Goal: Obtain resource: Obtain resource

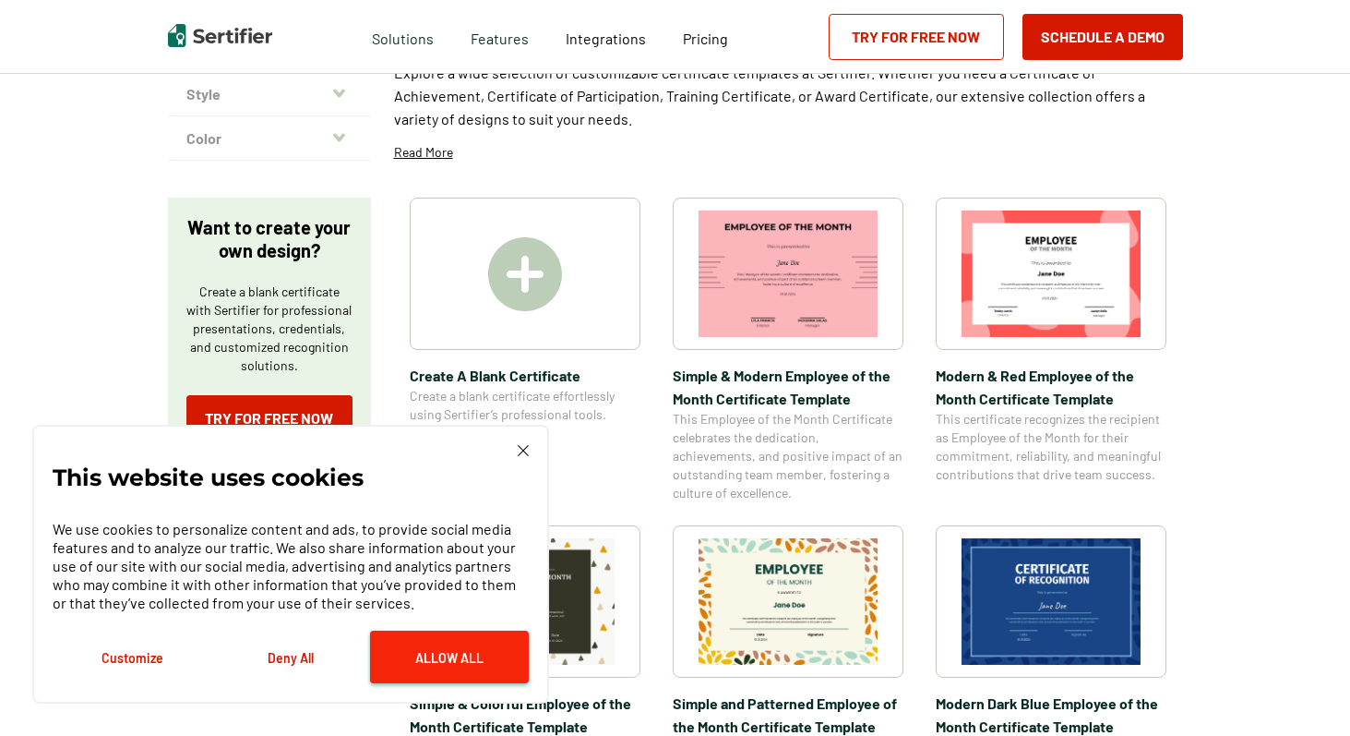
click at [471, 658] on button "Allow All" at bounding box center [449, 656] width 159 height 53
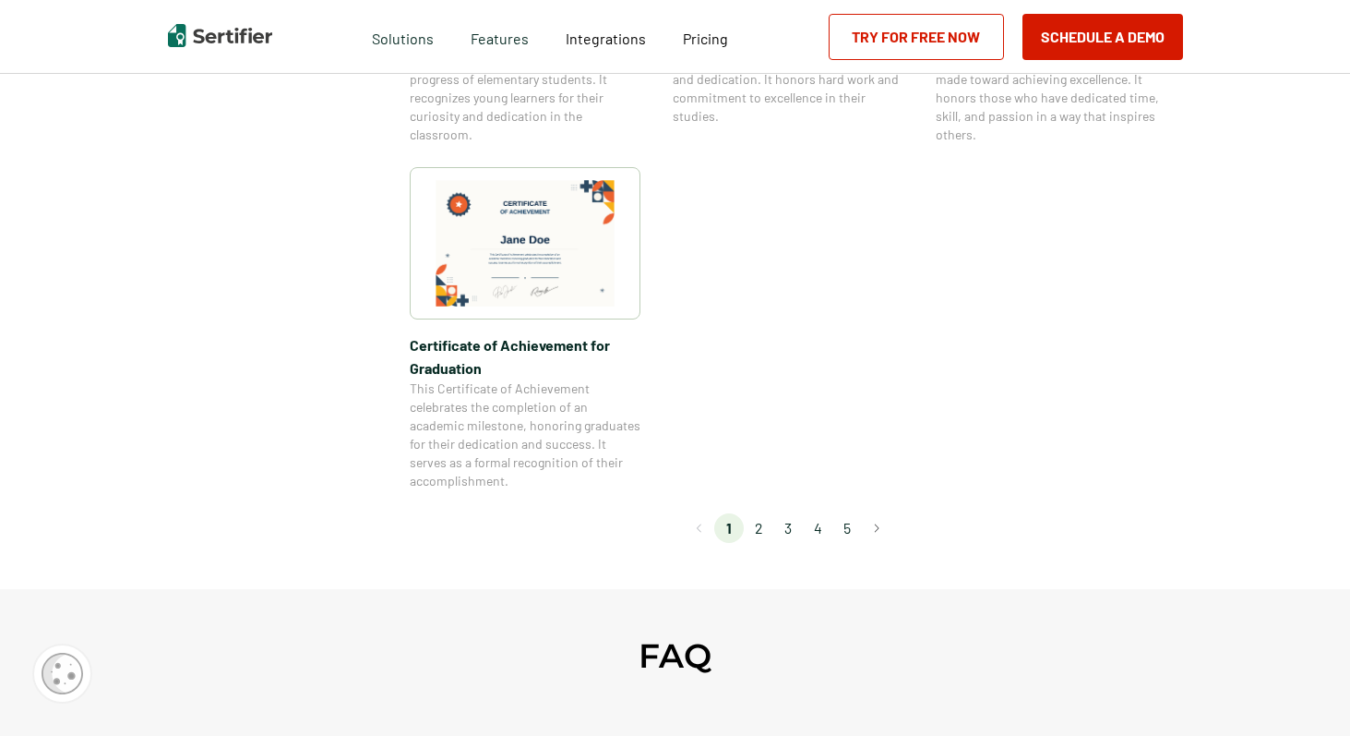
scroll to position [1656, 0]
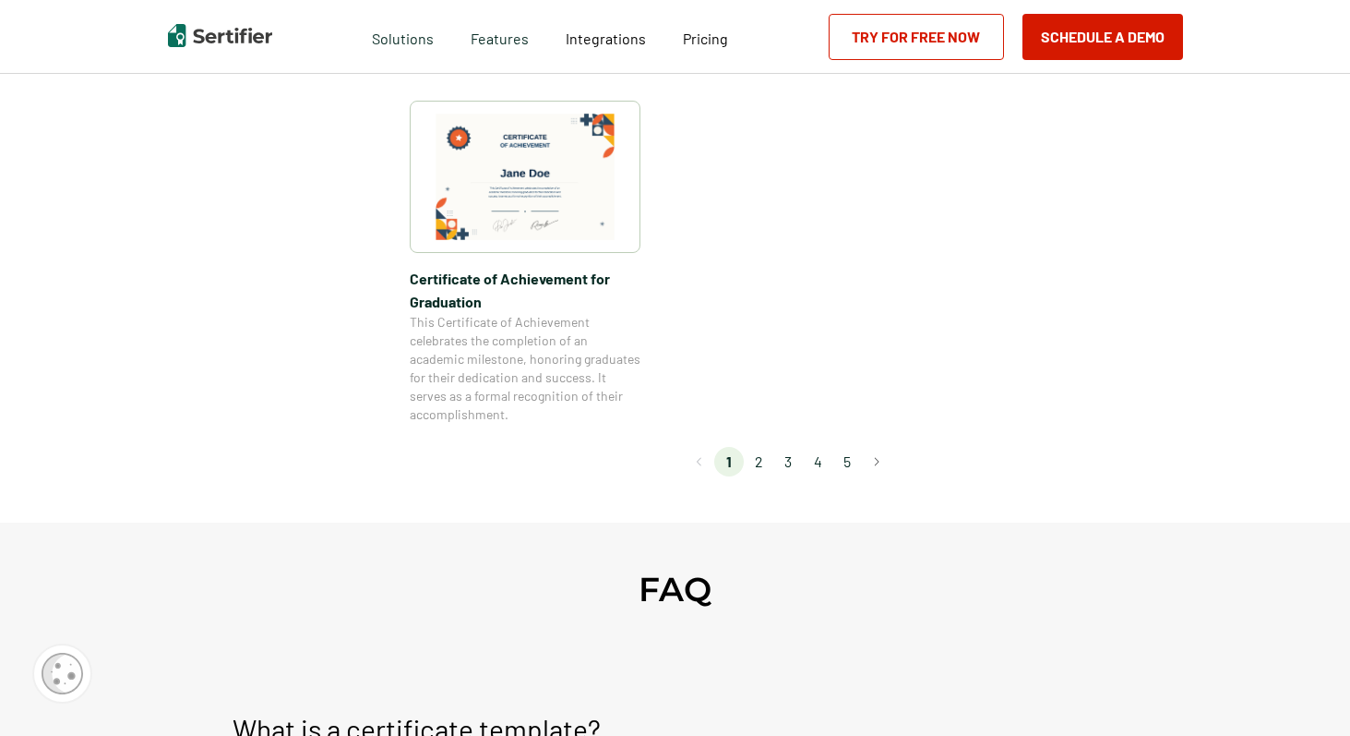
click at [761, 460] on li "2" at bounding box center [759, 462] width 30 height 30
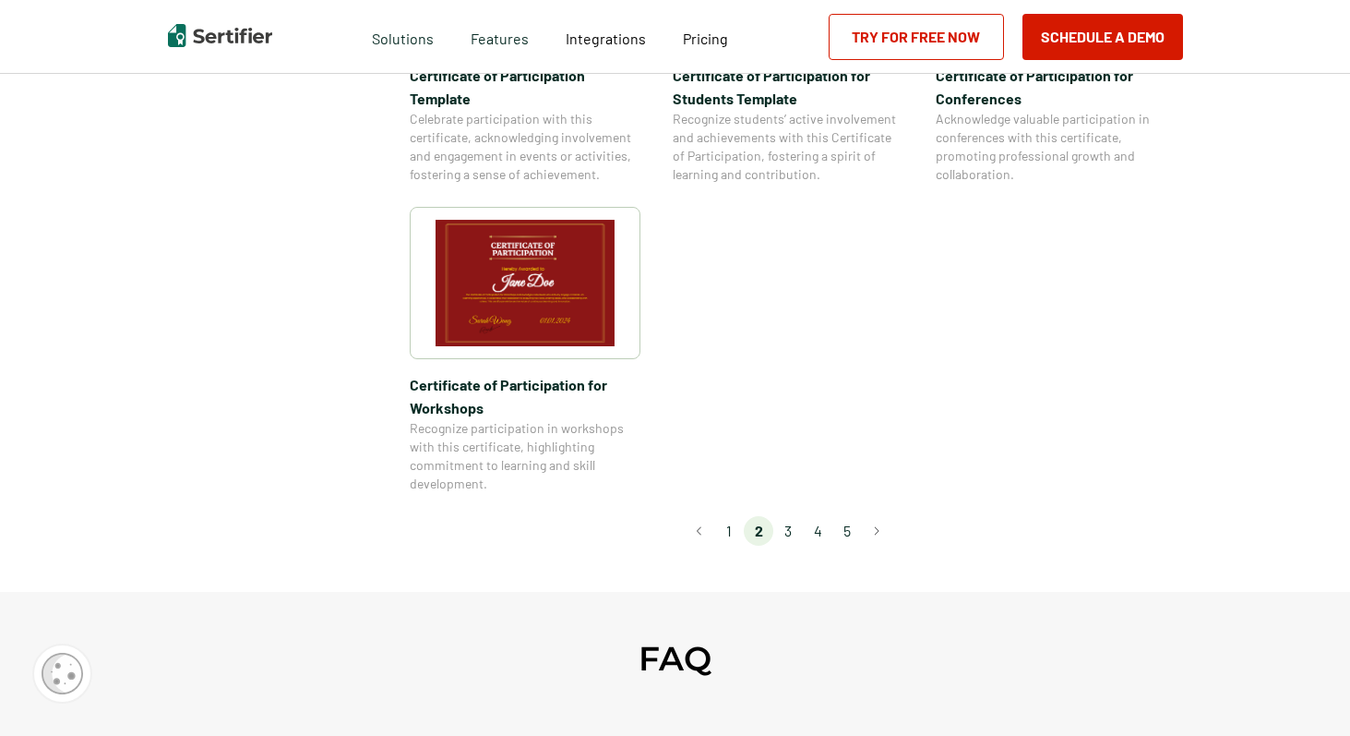
scroll to position [1624, 0]
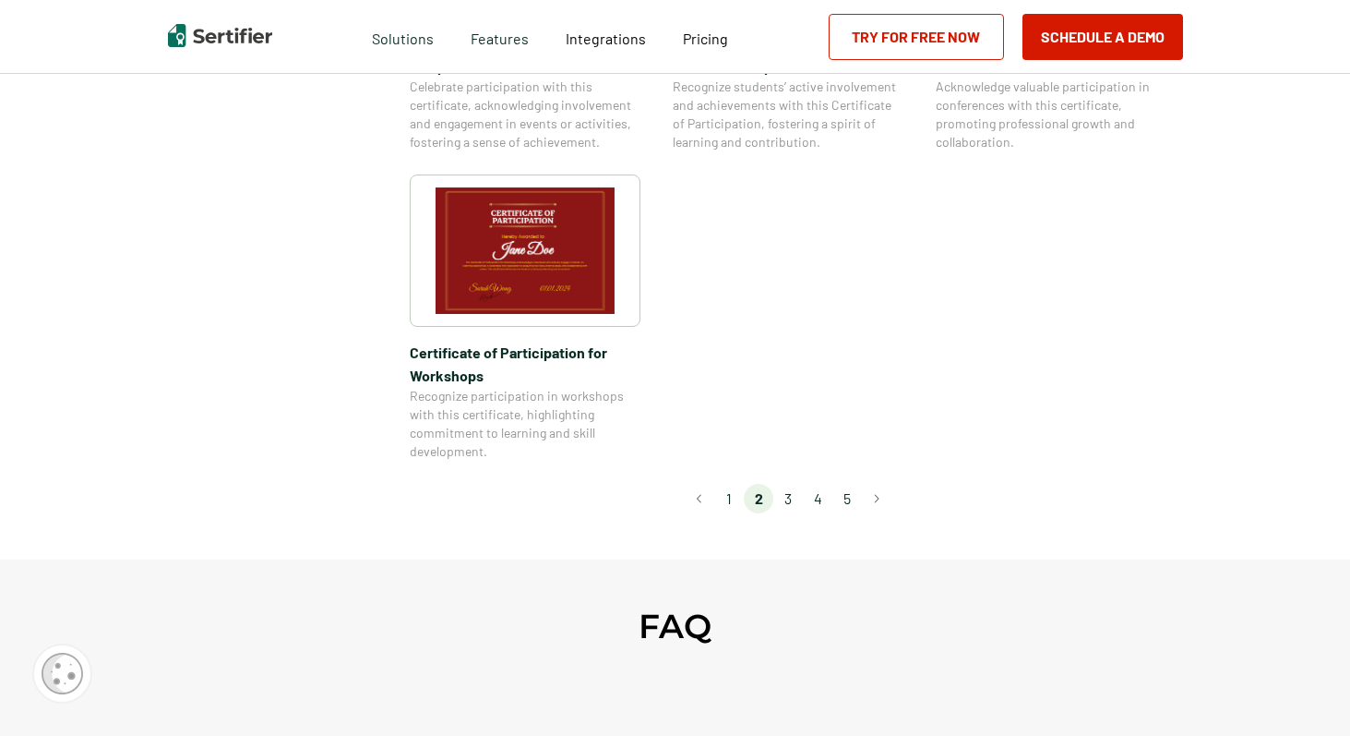
click at [796, 484] on li "3" at bounding box center [789, 499] width 30 height 30
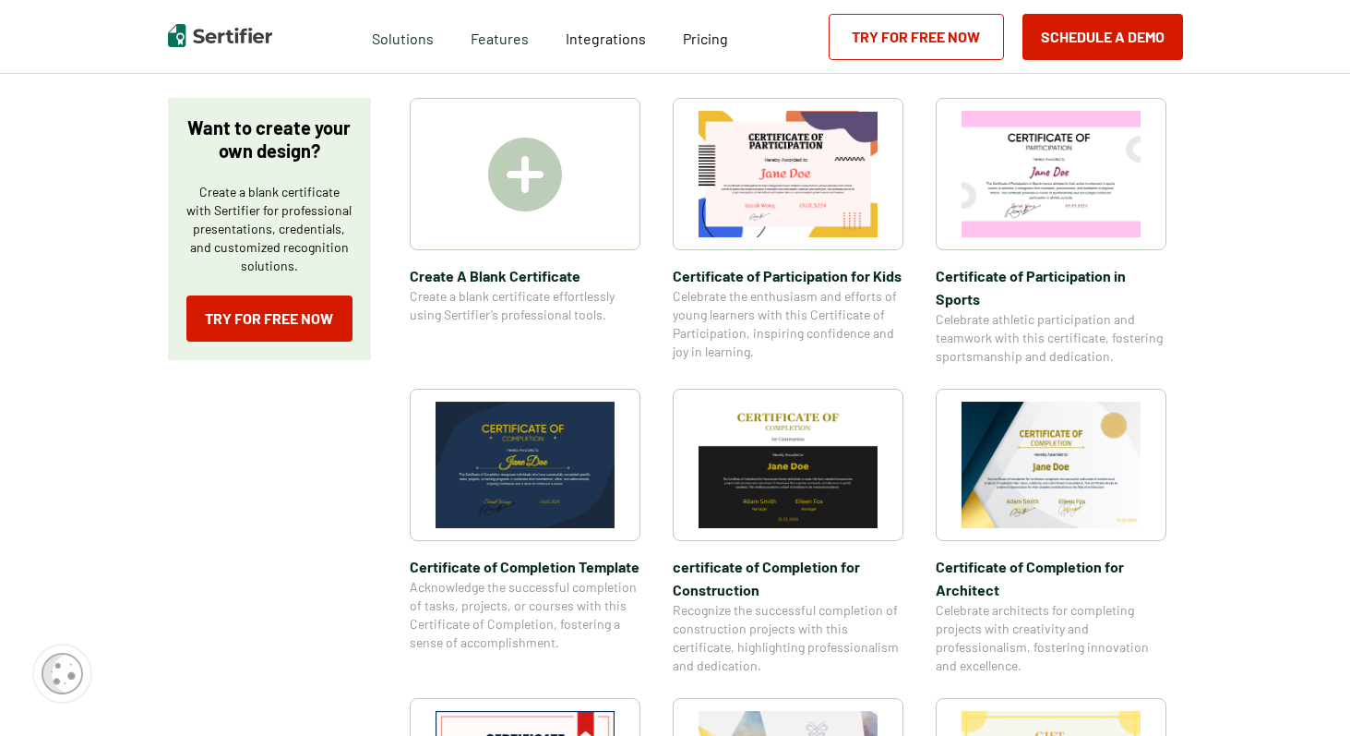
scroll to position [318, 0]
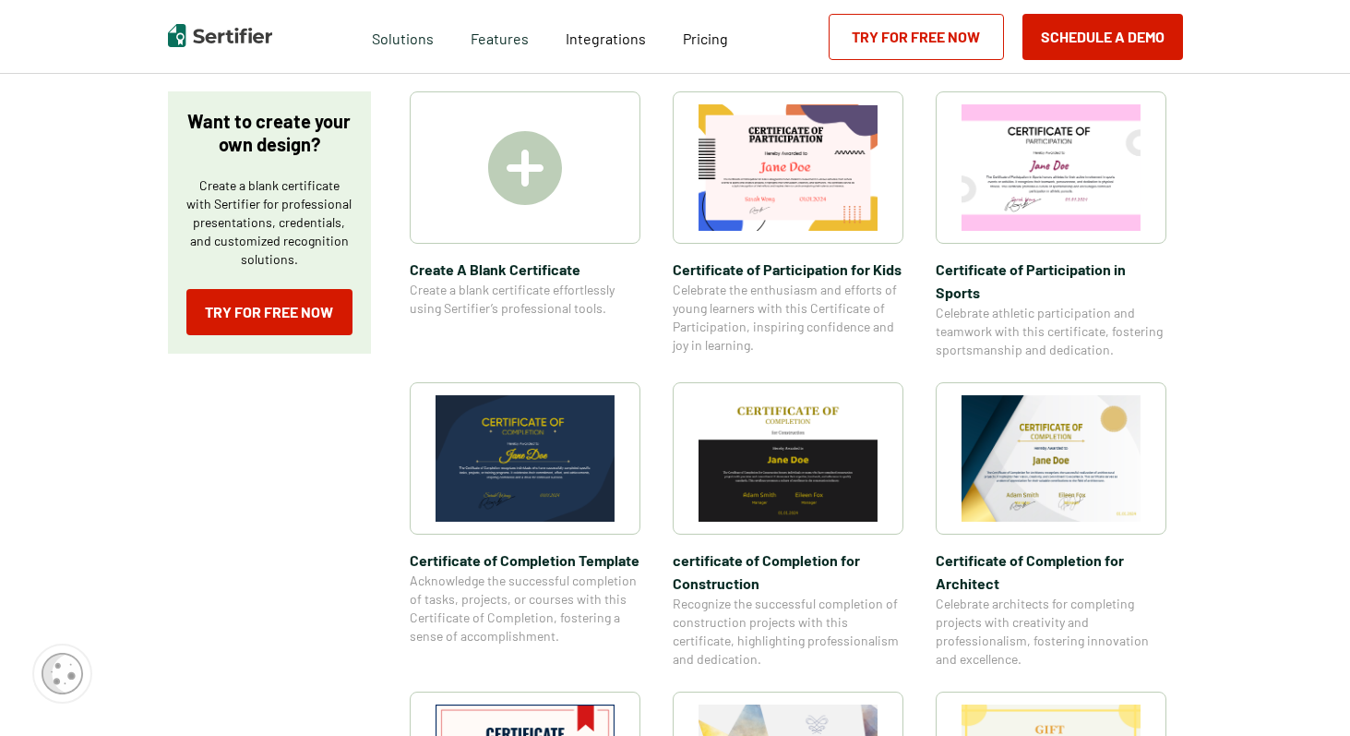
click at [1069, 174] on img at bounding box center [1051, 167] width 179 height 126
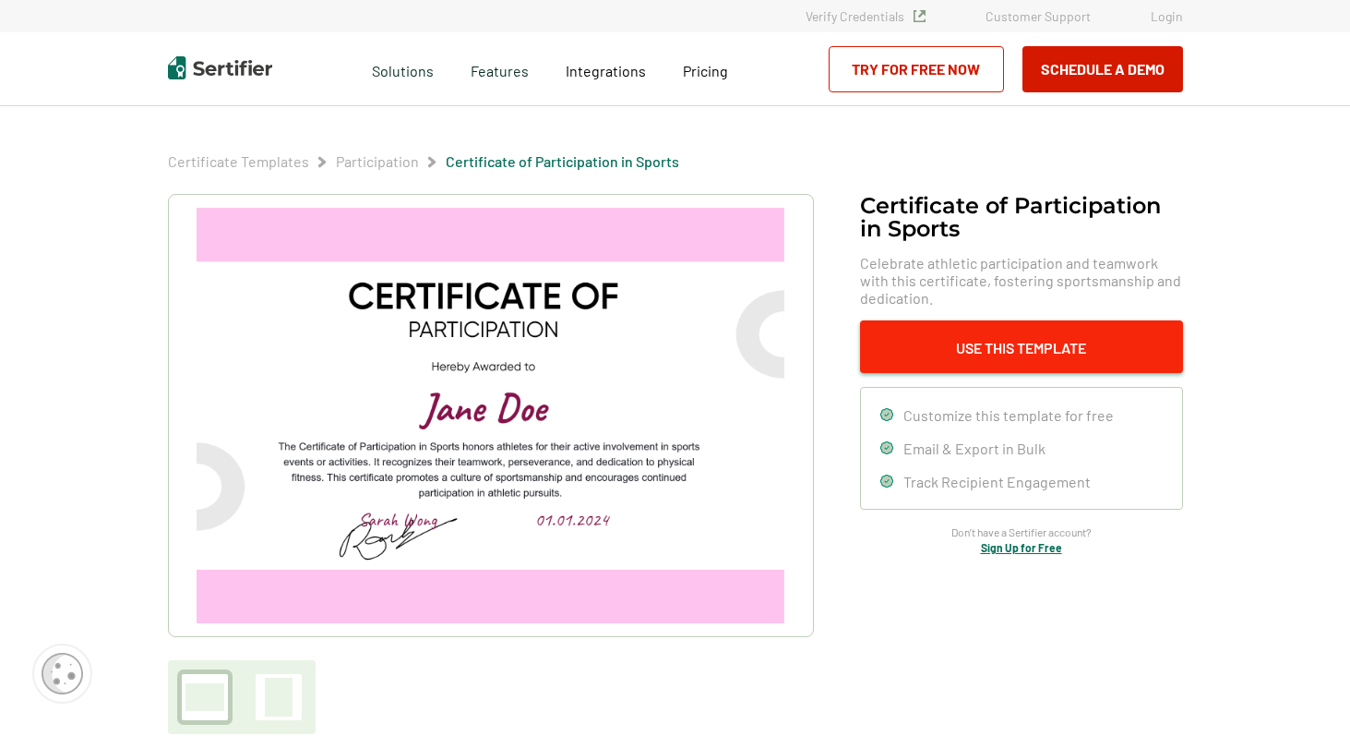
click at [1027, 342] on button "Use This Template" at bounding box center [1021, 346] width 323 height 53
